Goal: Information Seeking & Learning: Find contact information

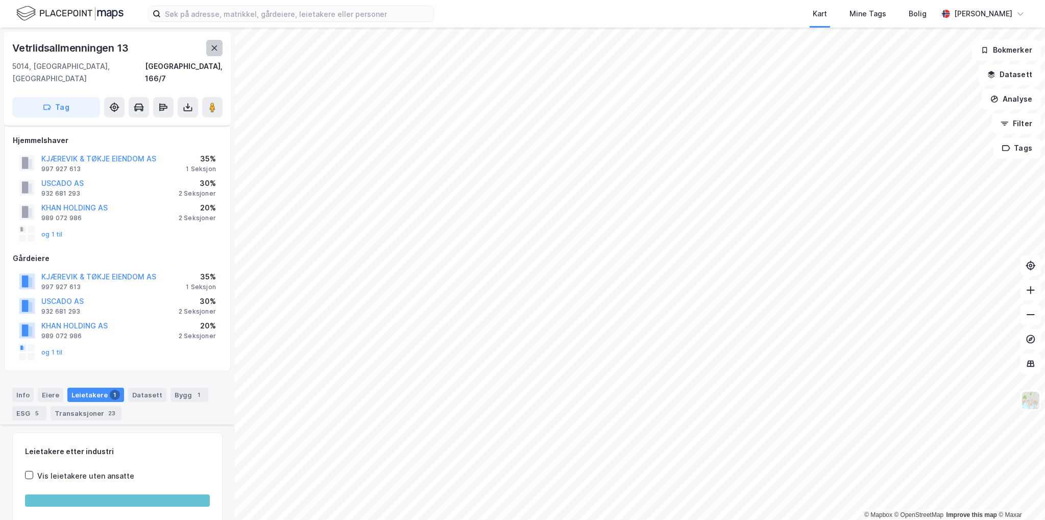
click at [221, 41] on button at bounding box center [214, 48] width 16 height 16
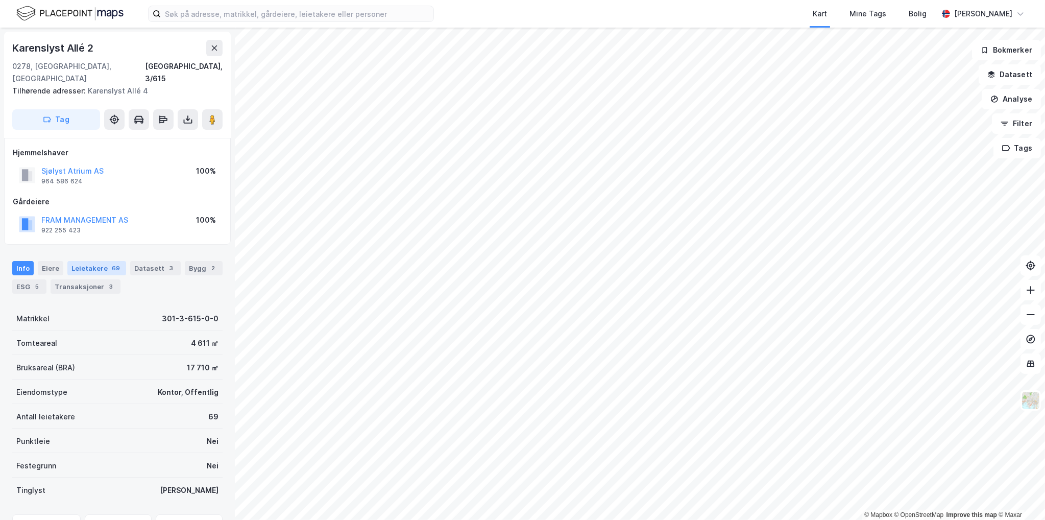
click at [103, 261] on div "Leietakere 69" at bounding box center [96, 268] width 59 height 14
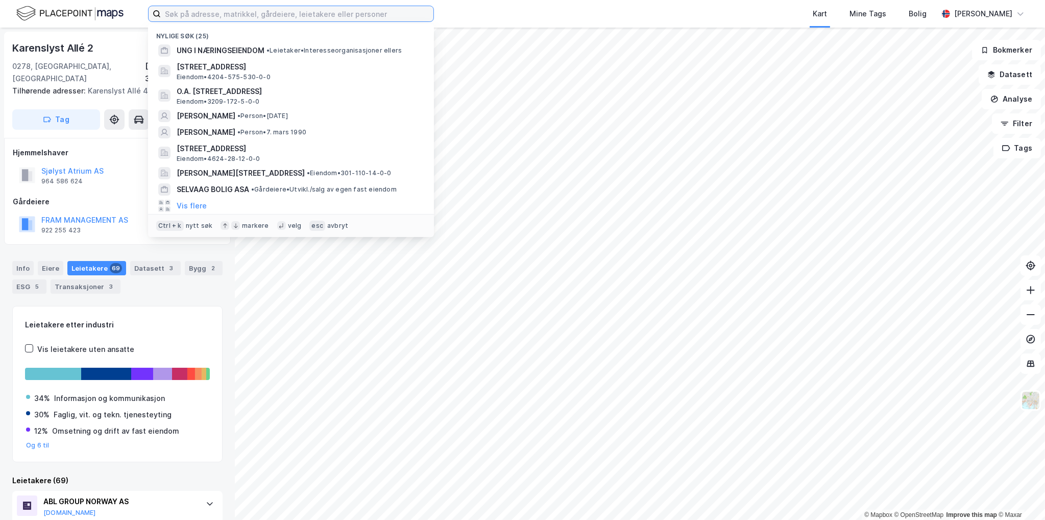
click at [242, 8] on input at bounding box center [297, 13] width 273 height 15
click at [343, 13] on input "komplett" at bounding box center [291, 13] width 260 height 15
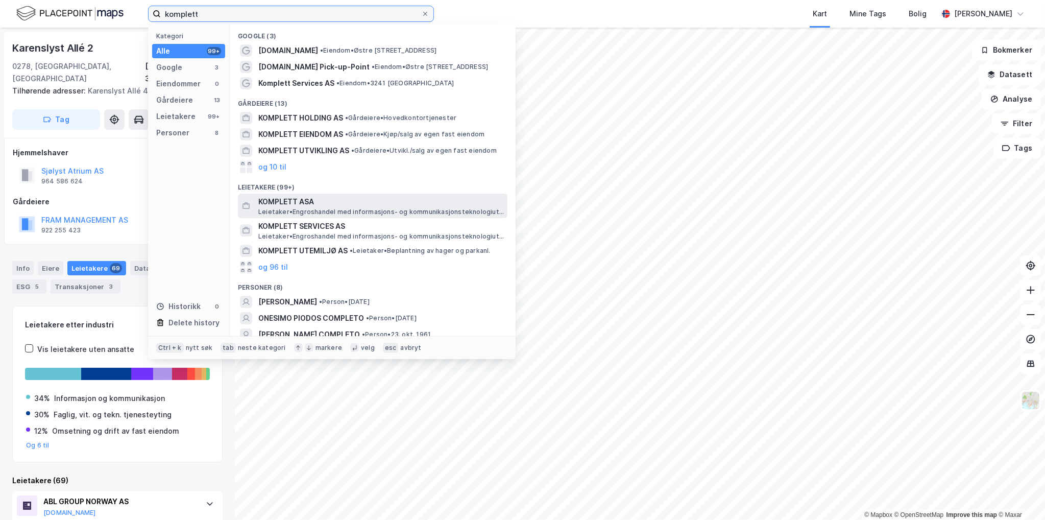
type input "komplett"
click at [348, 208] on span "Leietaker • Engroshandel med informasjons- og kommunikasjonsteknologiutstyr" at bounding box center [381, 212] width 247 height 8
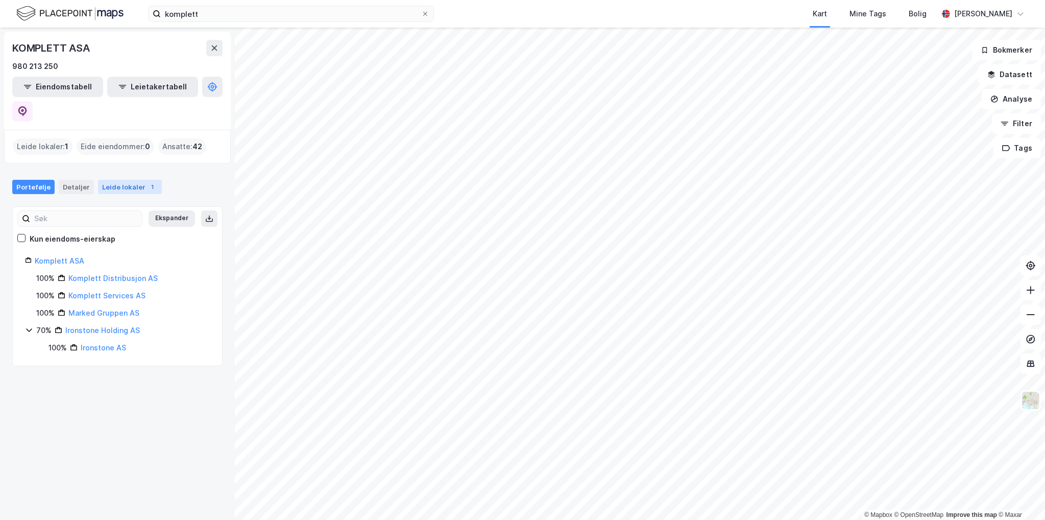
click at [125, 180] on div "Leide lokaler 1" at bounding box center [130, 187] width 64 height 14
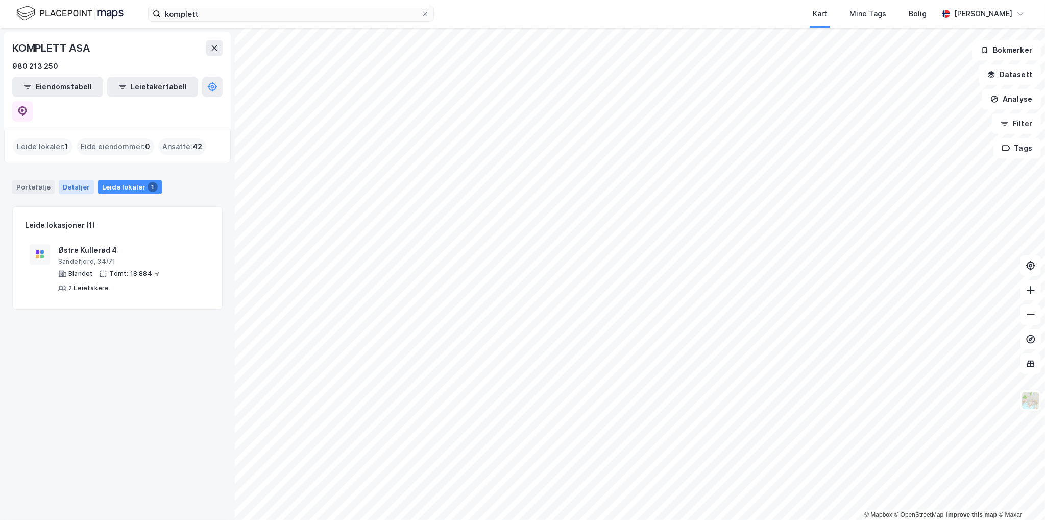
click at [66, 180] on div "Detaljer" at bounding box center [76, 187] width 35 height 14
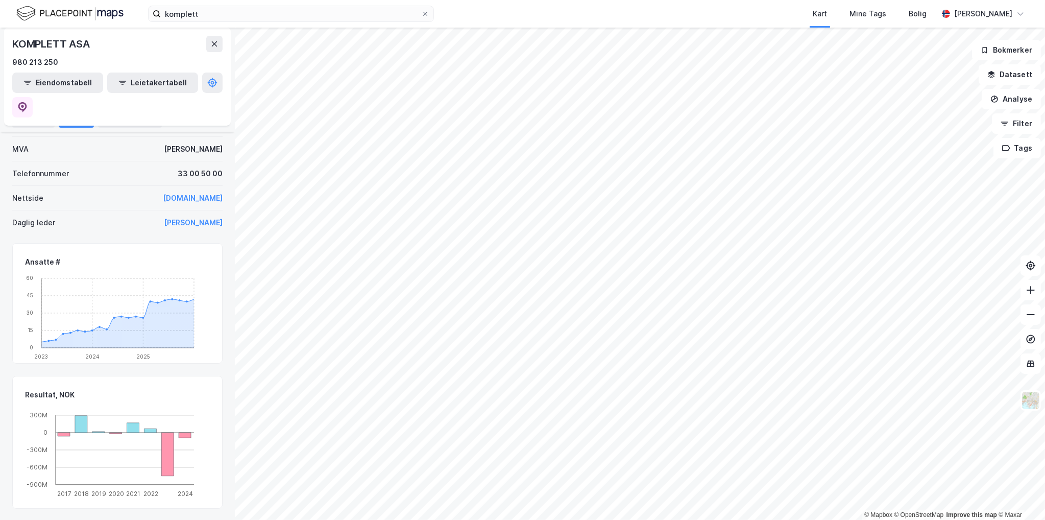
scroll to position [153, 0]
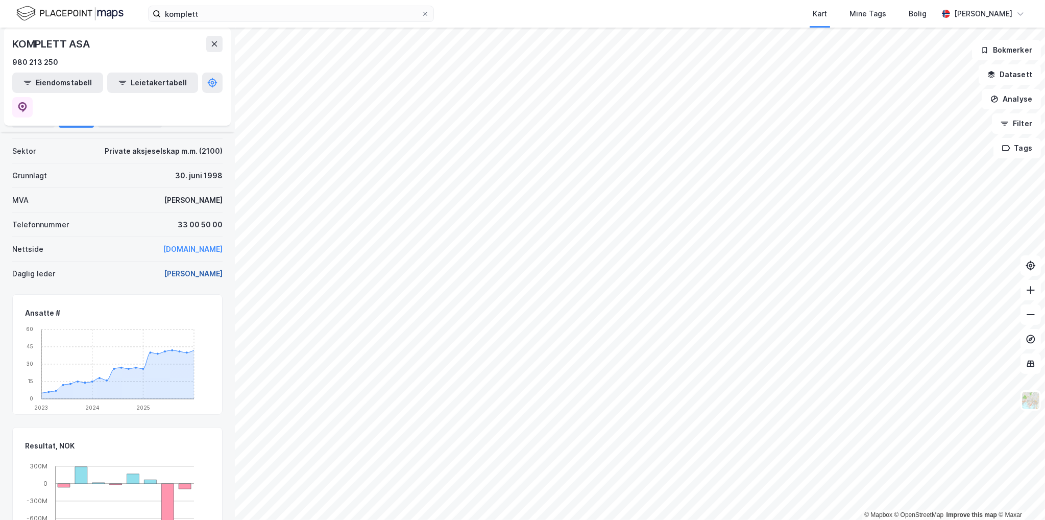
click at [0, 0] on button "Ros-Marie Soo Yeun Grusén" at bounding box center [0, 0] width 0 height 0
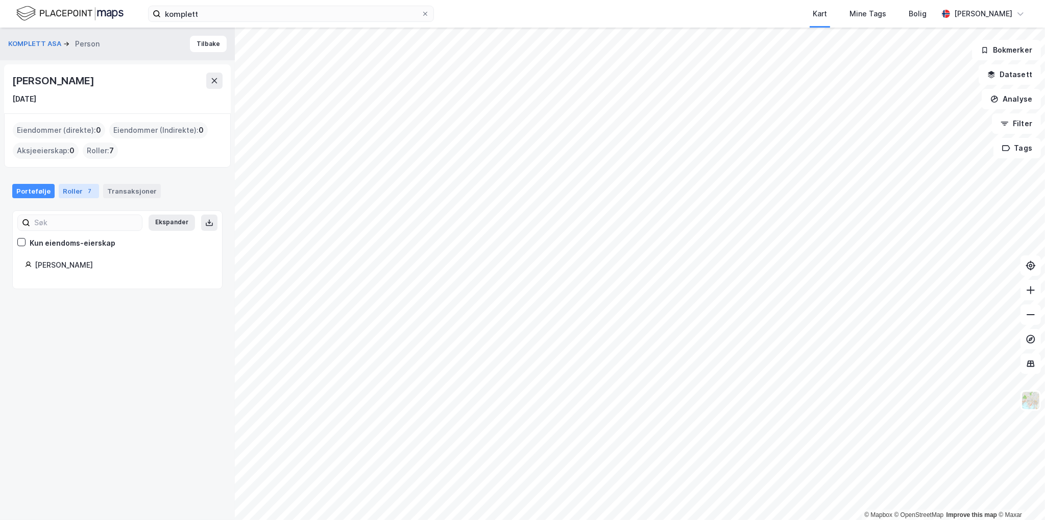
click at [74, 189] on div "Roller 7" at bounding box center [79, 191] width 40 height 14
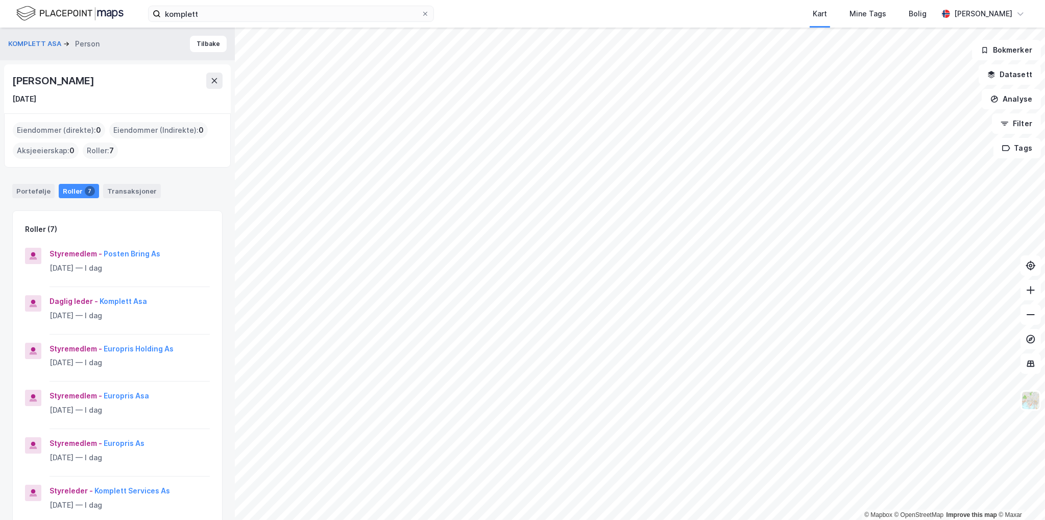
click at [46, 79] on div "Ros-Marie Soo Yeun Grusén" at bounding box center [54, 81] width 84 height 16
